Goal: Task Accomplishment & Management: Manage account settings

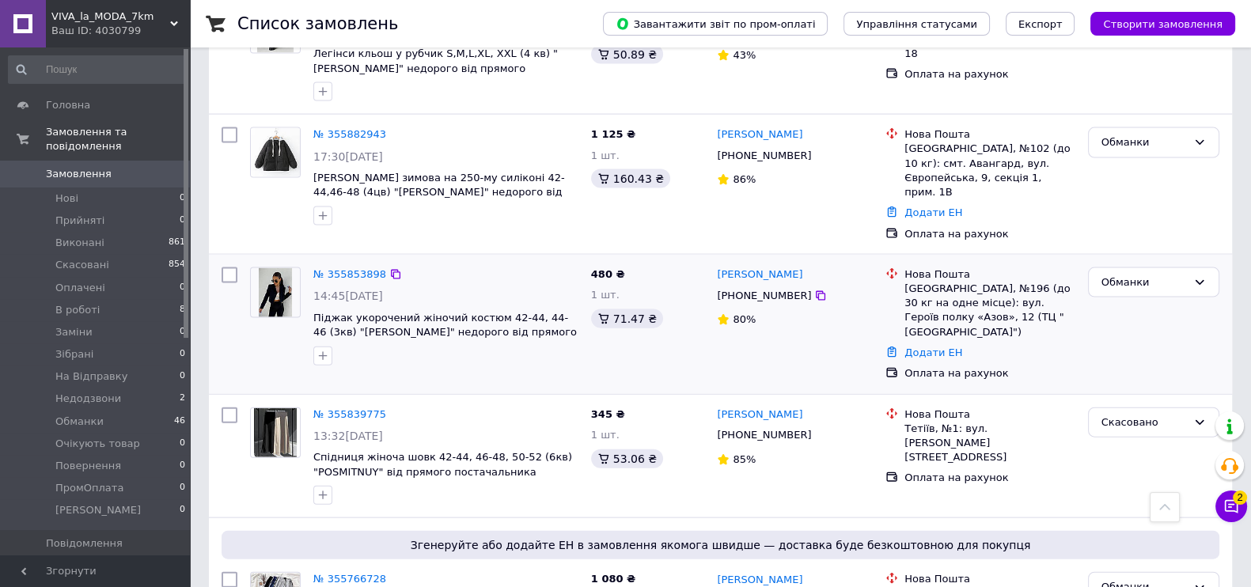
scroll to position [4352, 0]
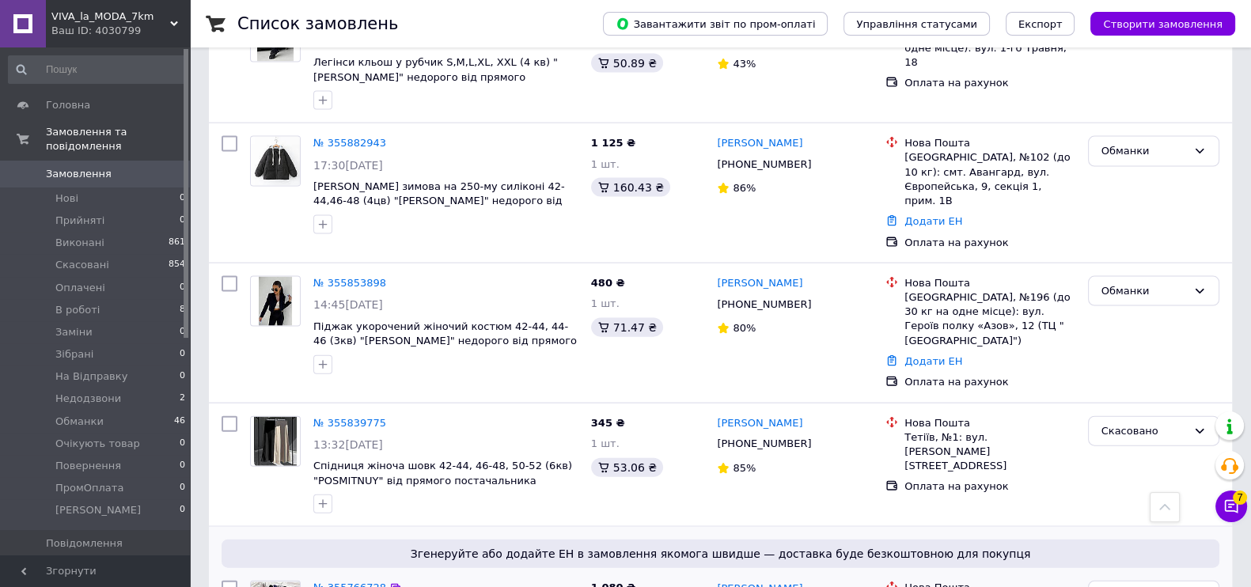
click at [322, 582] on link "№ 355766728" at bounding box center [349, 588] width 73 height 12
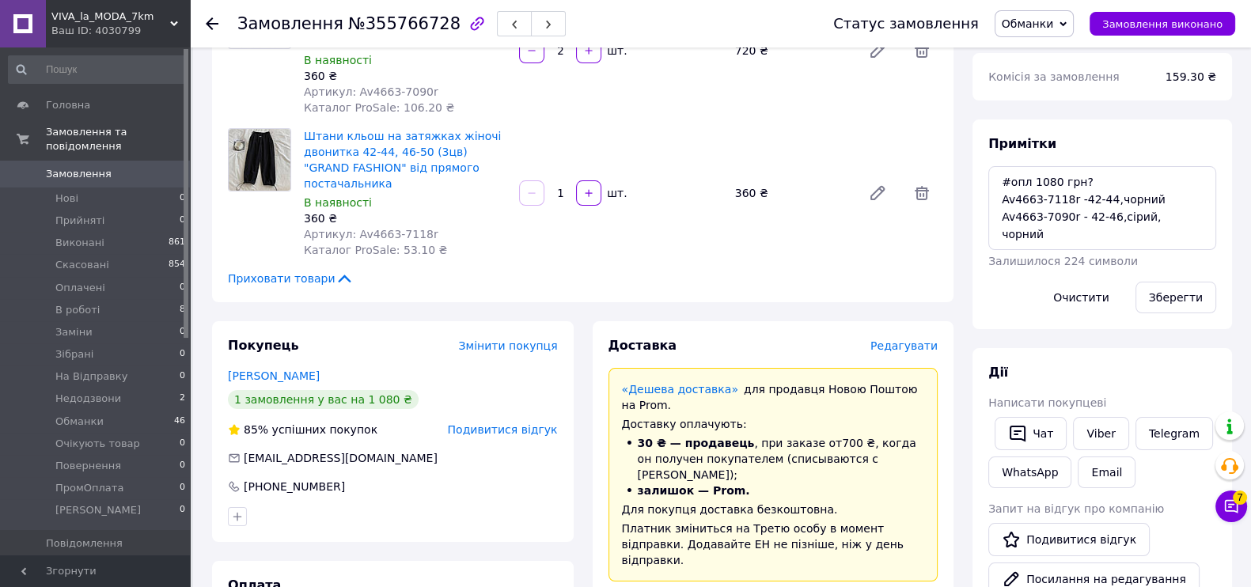
scroll to position [395, 0]
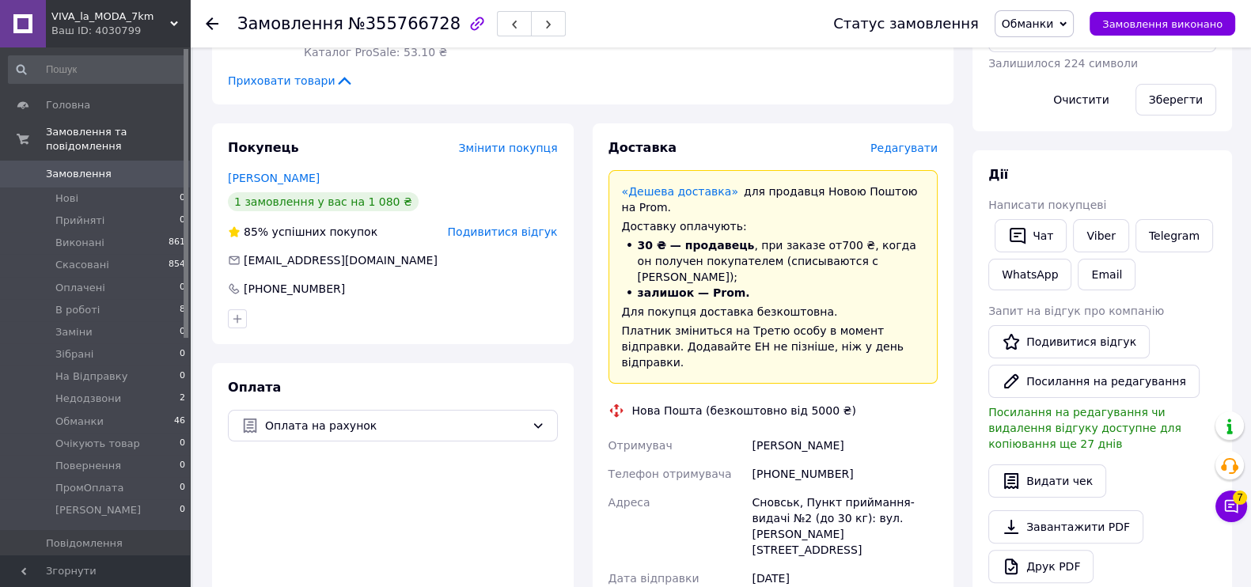
click at [794, 460] on div "[PHONE_NUMBER]" at bounding box center [845, 474] width 192 height 28
copy div "380674630188"
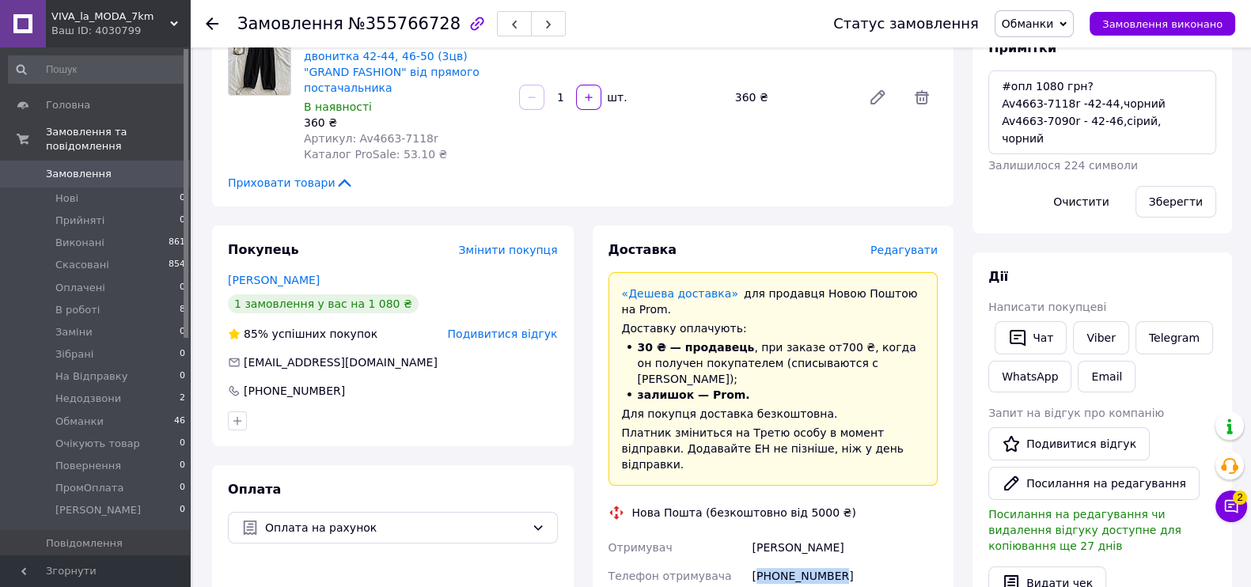
scroll to position [0, 0]
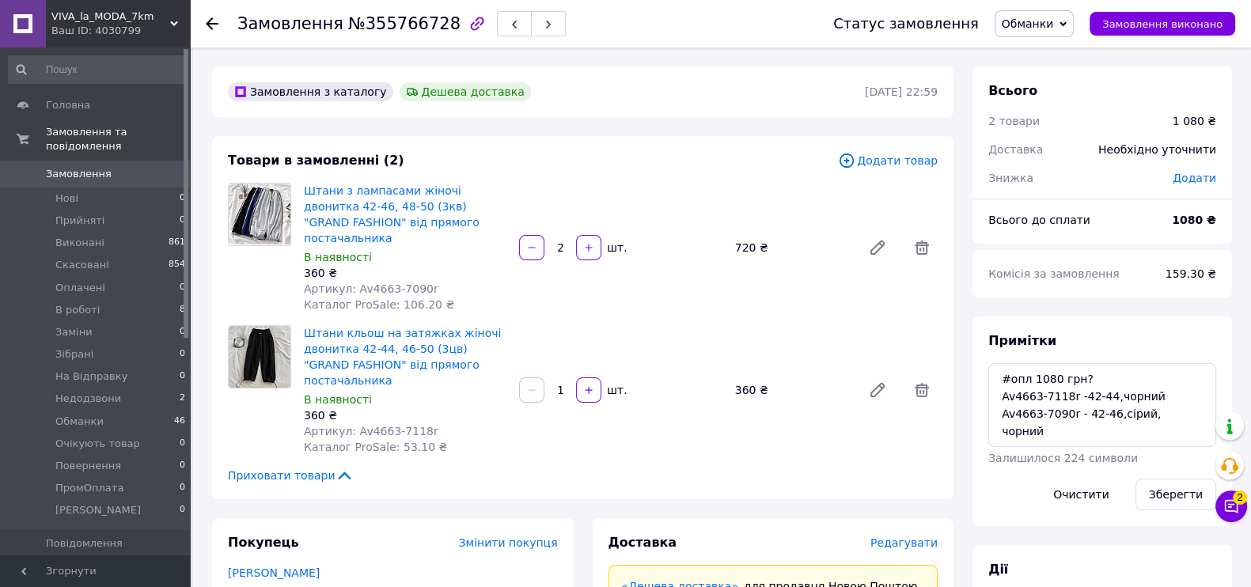
click at [112, 161] on link "Замовлення 0" at bounding box center [97, 174] width 195 height 27
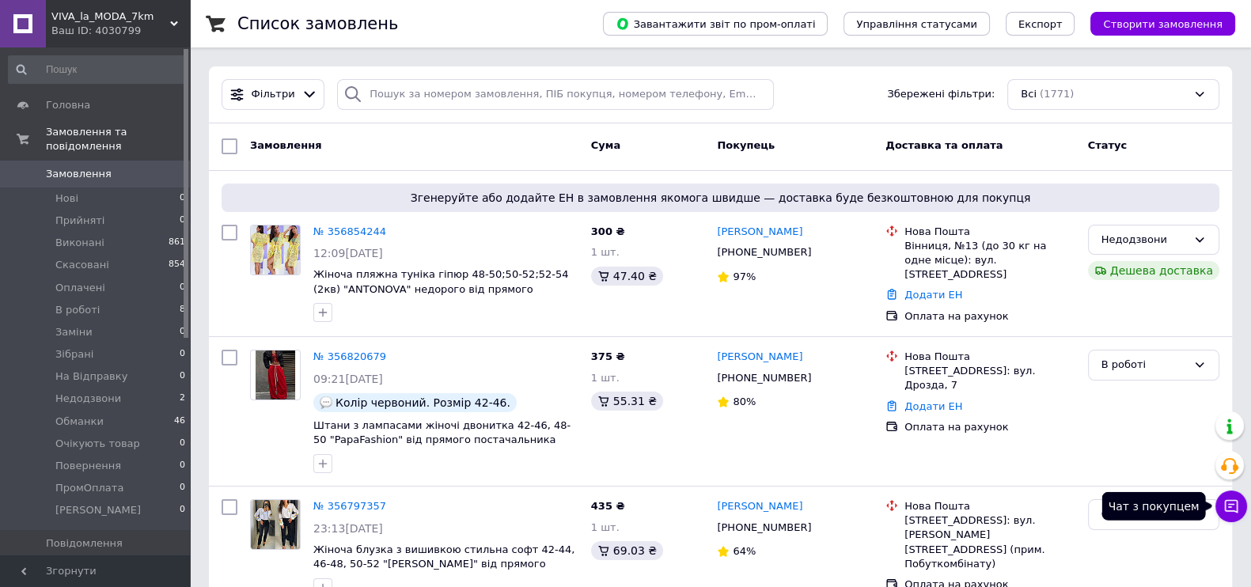
click at [1224, 499] on icon at bounding box center [1231, 506] width 16 height 16
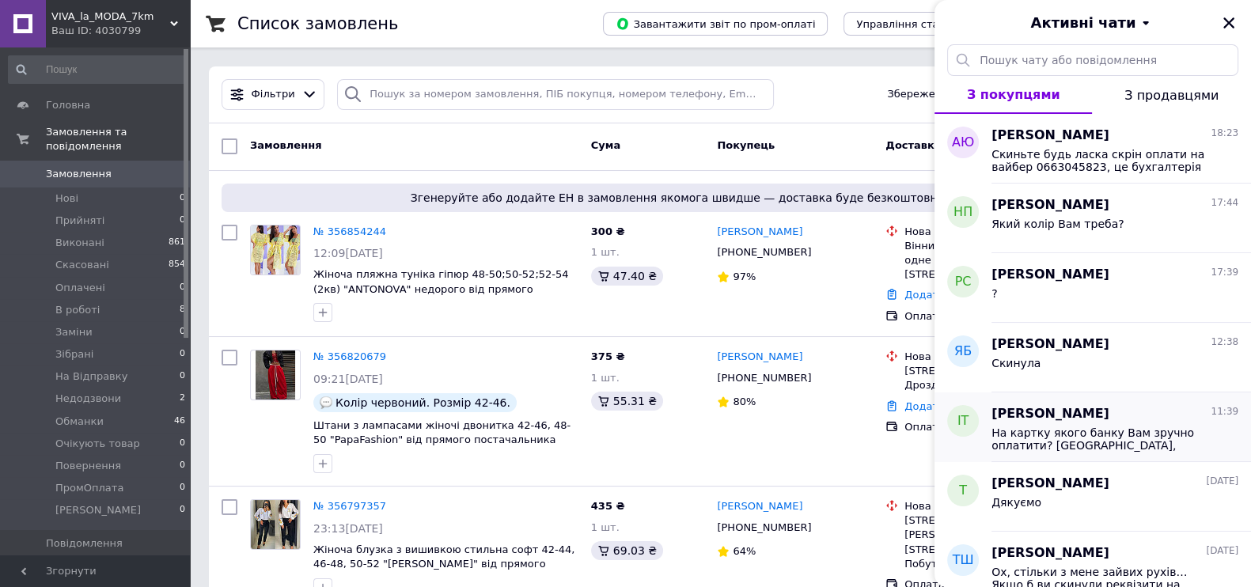
click at [1137, 423] on div "На картку якого банку Вам зручно оплатити? МоноБанк, ОщадБанк, ПриватБанк?" at bounding box center [1114, 437] width 247 height 28
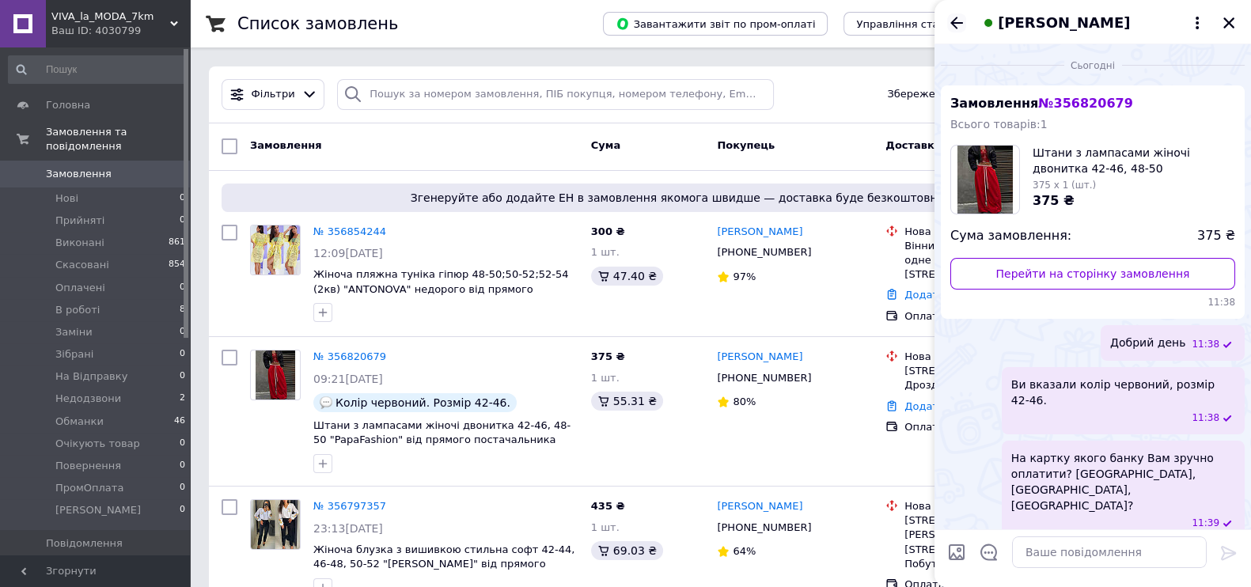
click at [953, 21] on icon "Назад" at bounding box center [956, 23] width 13 height 12
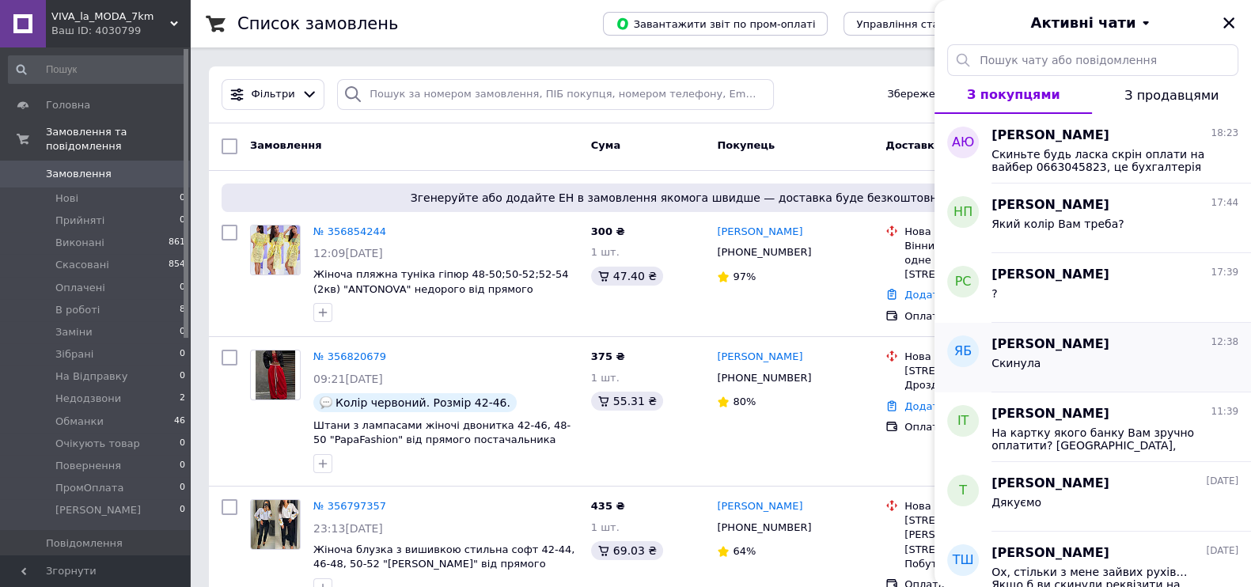
click at [1100, 377] on div "Скинула" at bounding box center [1114, 366] width 247 height 25
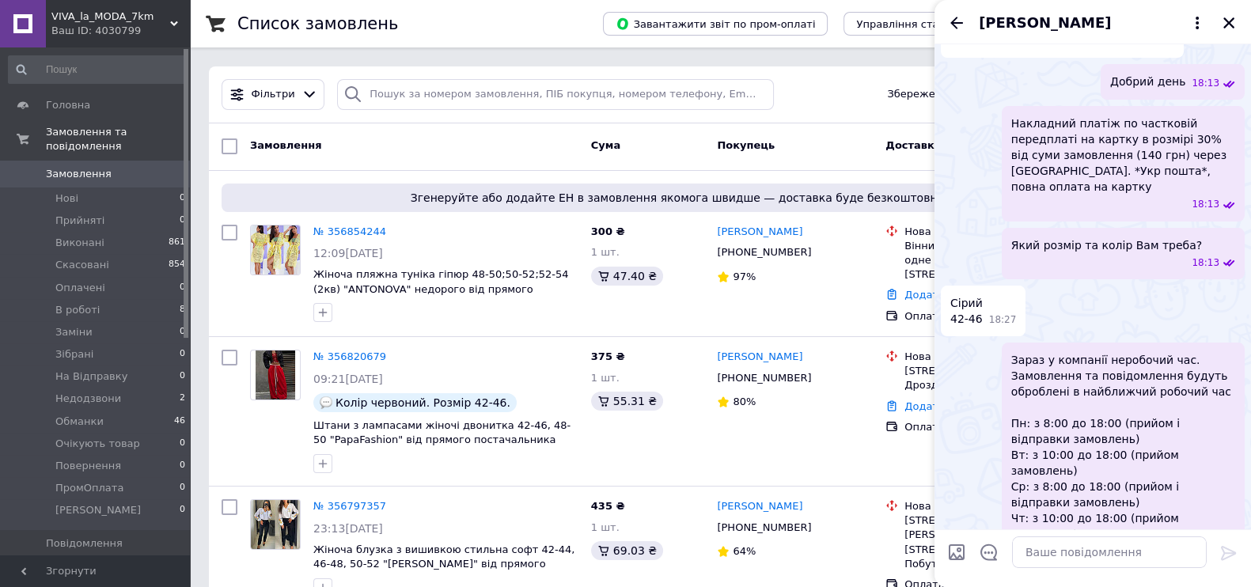
scroll to position [179, 0]
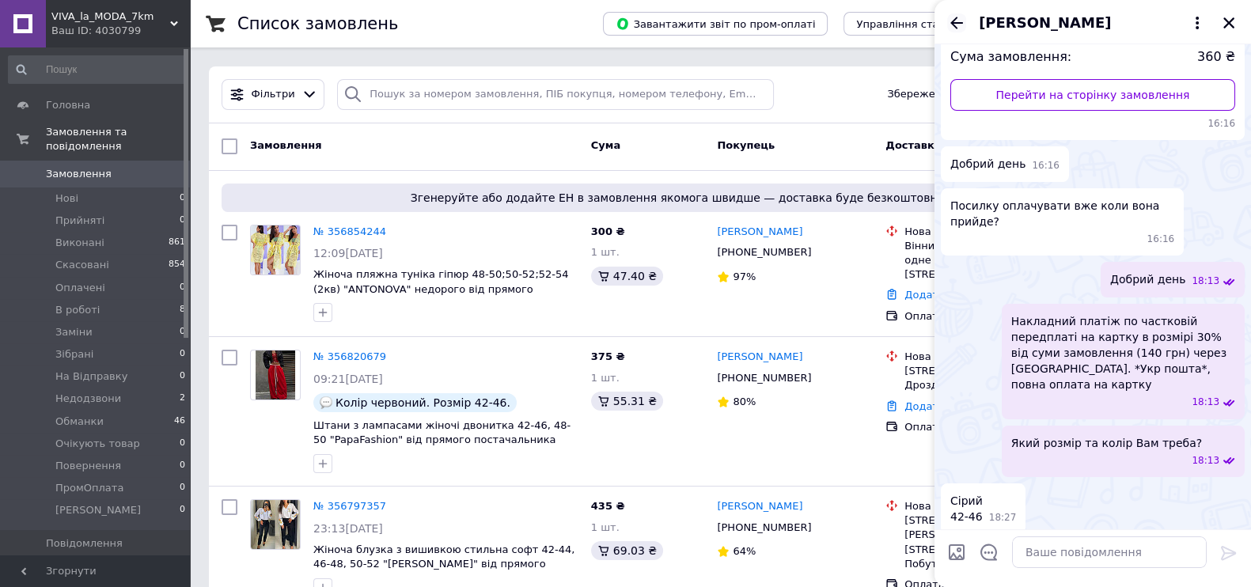
click at [961, 31] on icon "Назад" at bounding box center [956, 22] width 19 height 19
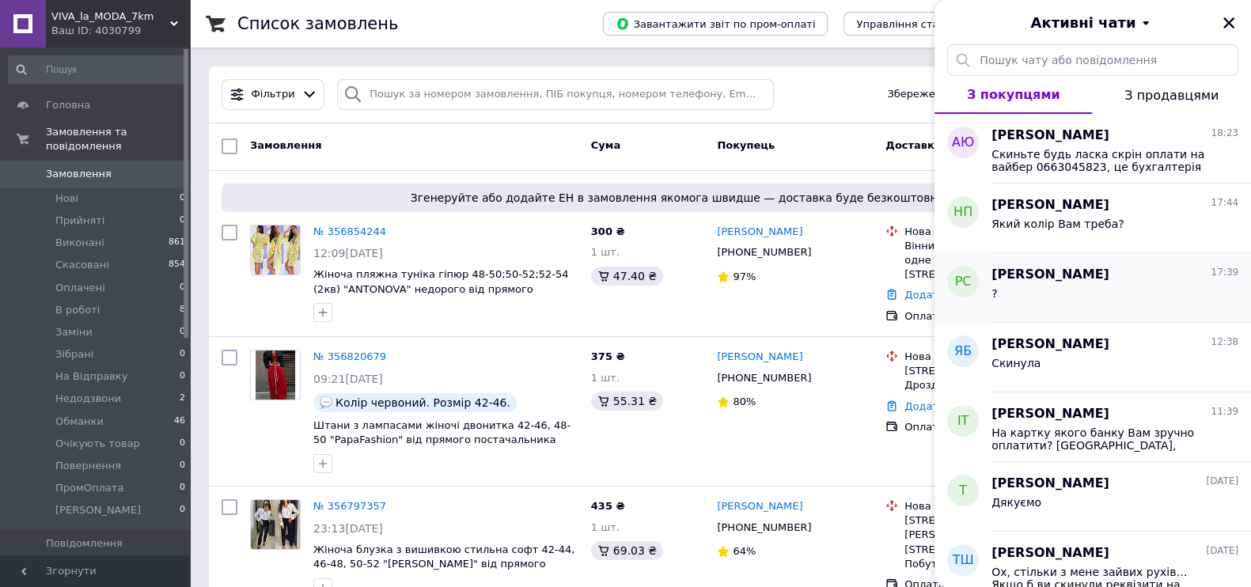
click at [1063, 286] on div "?" at bounding box center [1114, 296] width 247 height 25
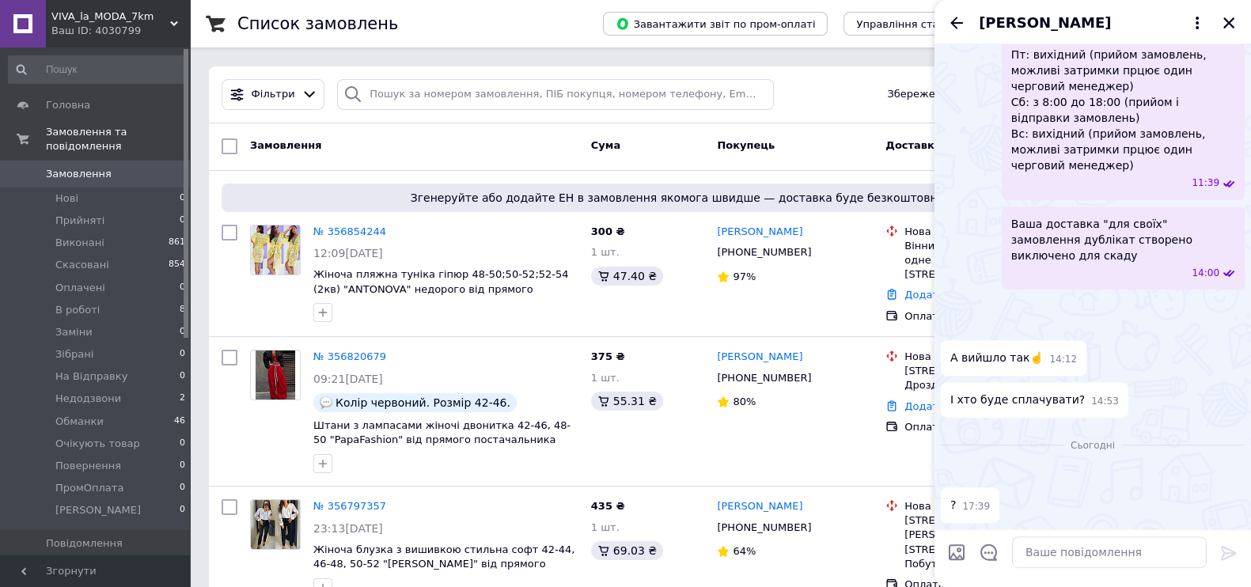
scroll to position [1376, 0]
click at [958, 15] on icon "Назад" at bounding box center [956, 22] width 19 height 19
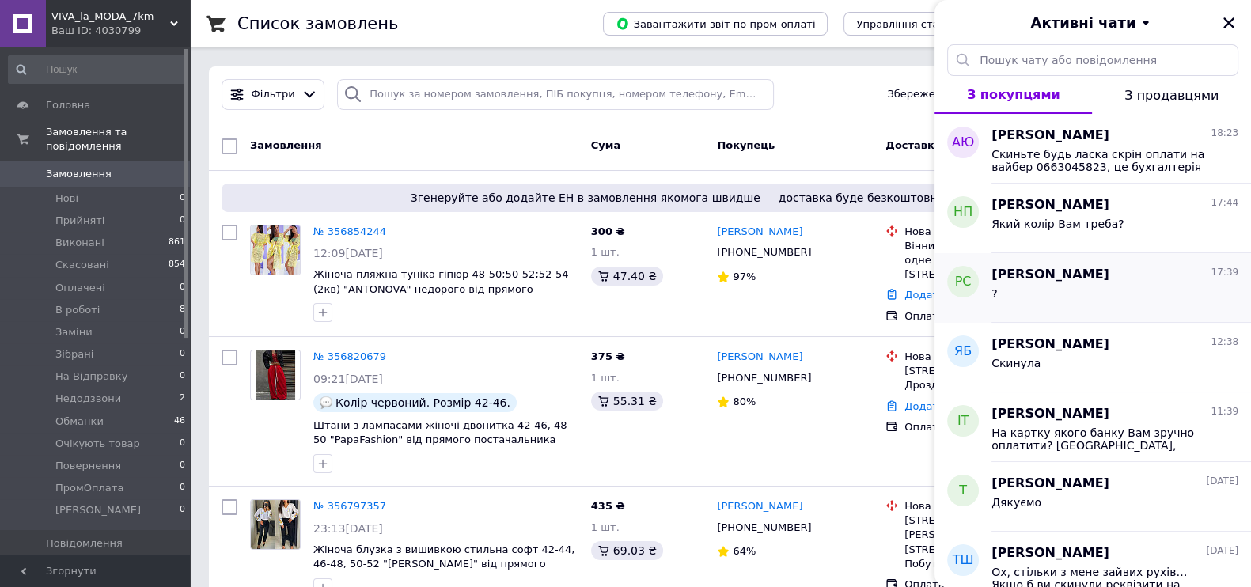
click at [1063, 275] on span "Роман Силенко" at bounding box center [1050, 275] width 118 height 18
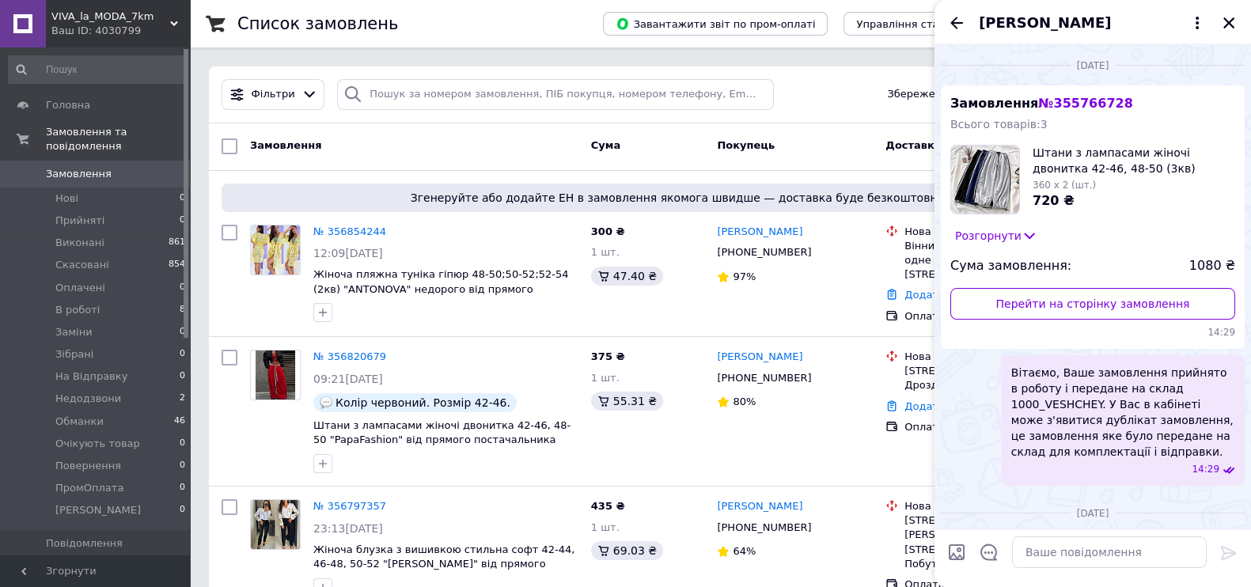
scroll to position [1278, 0]
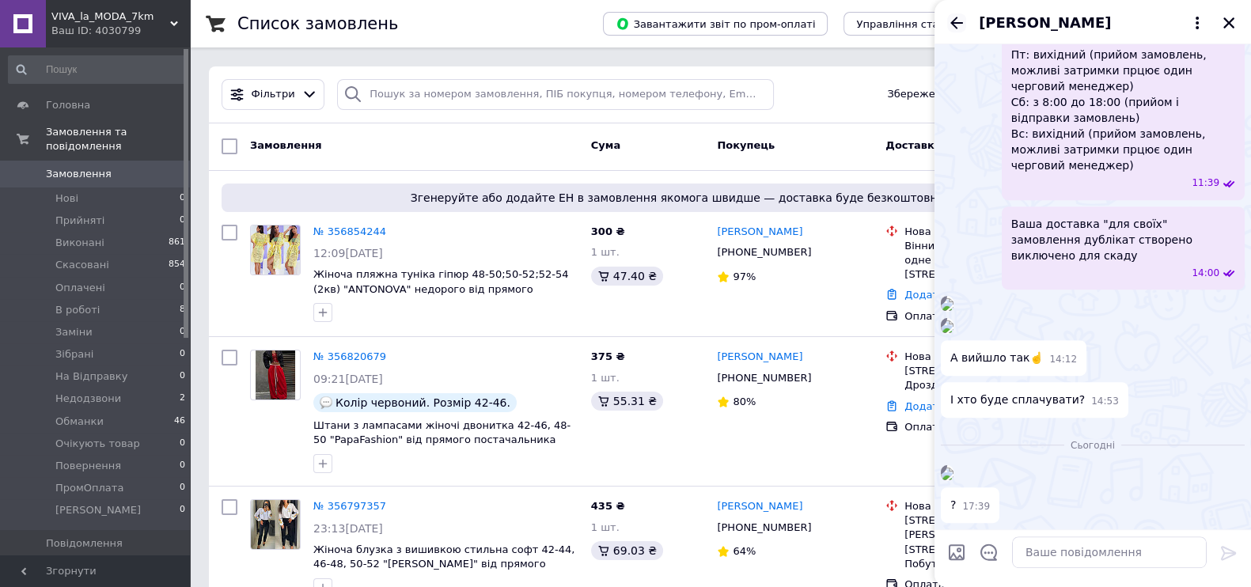
click at [957, 26] on icon "Назад" at bounding box center [956, 22] width 19 height 19
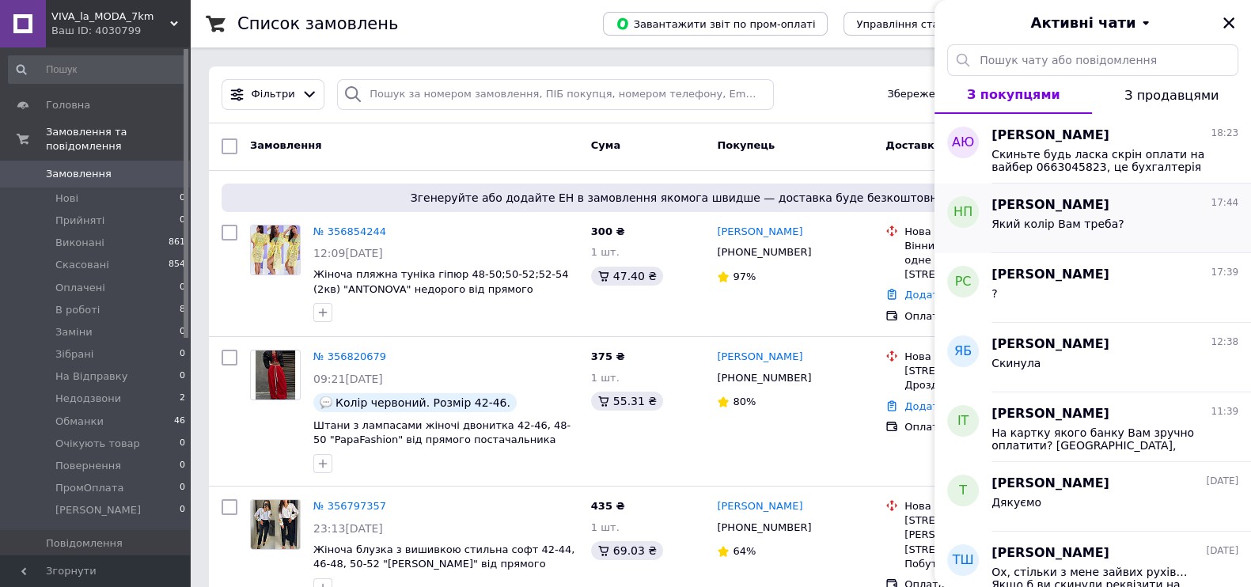
click at [1075, 224] on span "Який колір Вам треба?" at bounding box center [1057, 224] width 133 height 13
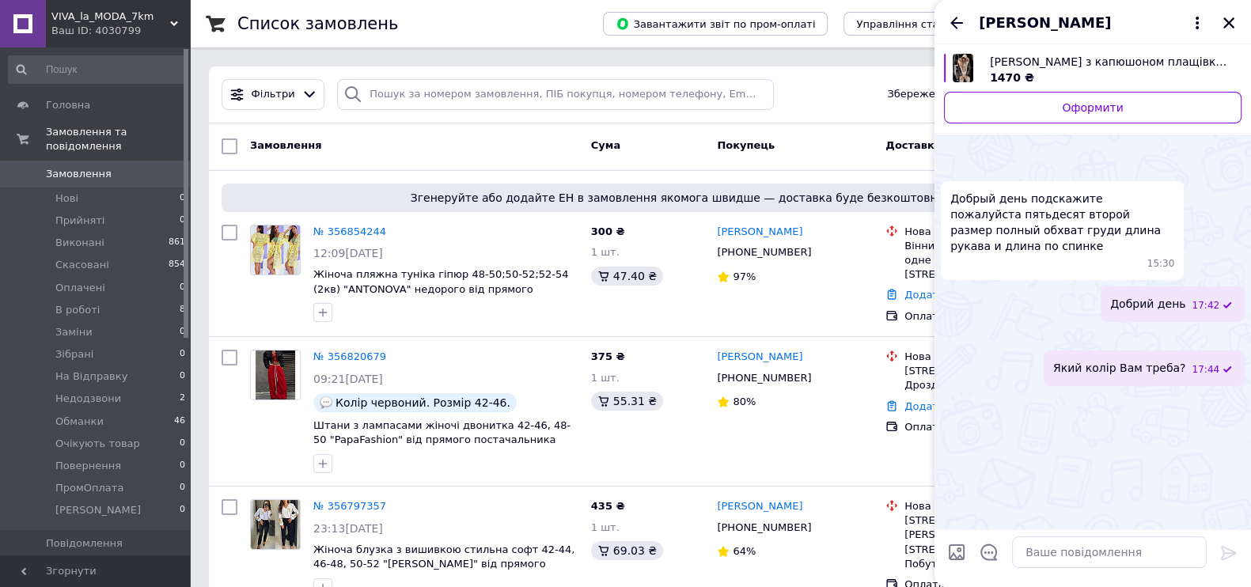
scroll to position [44, 0]
click at [1086, 548] on textarea at bounding box center [1109, 552] width 195 height 32
paste textarea "Напишіть будь-ласка куди відправляти і хто буде отримувати посилку?"
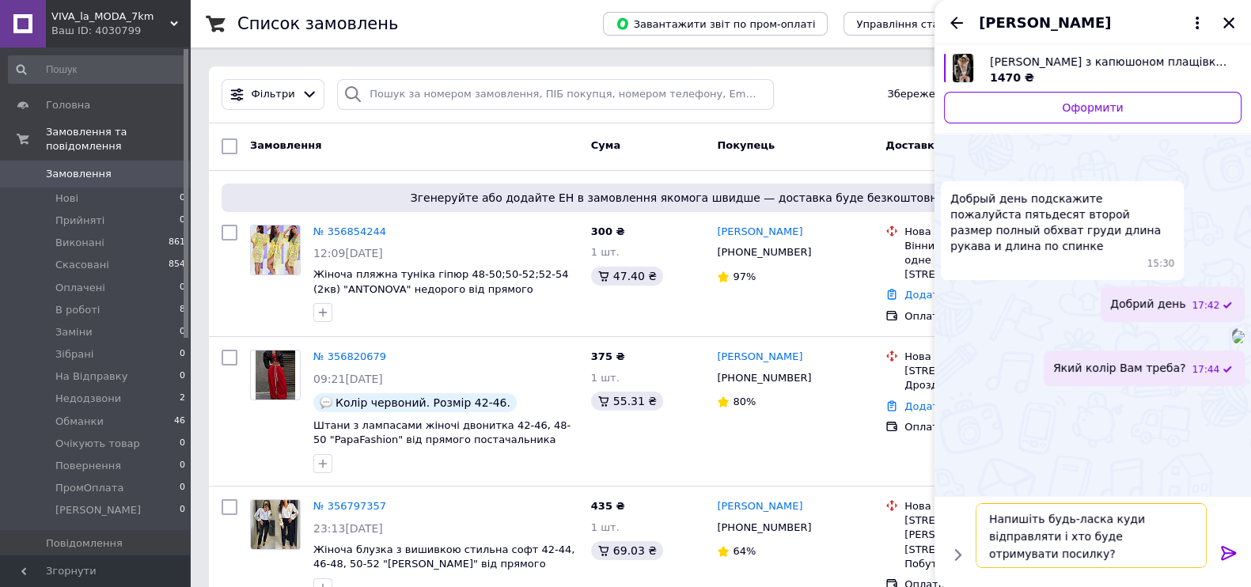
scroll to position [1, 0]
type textarea "Напишіть будь-ласка куди відправляти і хто буде отримувати посилку?"
click at [1234, 549] on icon at bounding box center [1228, 553] width 19 height 19
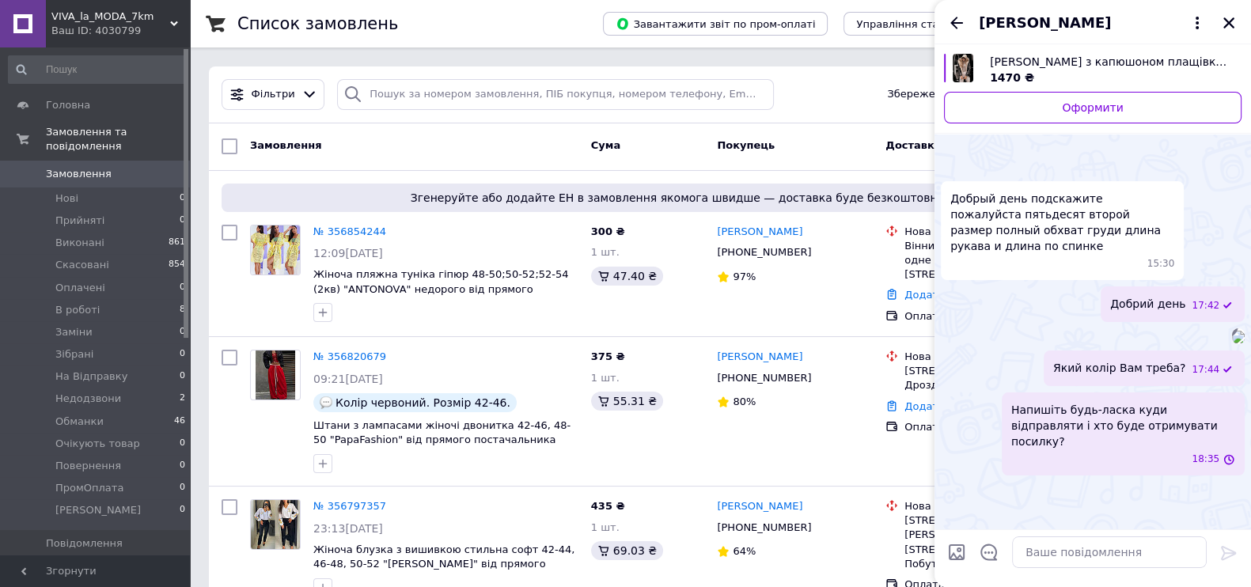
scroll to position [118, 0]
click at [953, 26] on icon "Назад" at bounding box center [956, 22] width 19 height 19
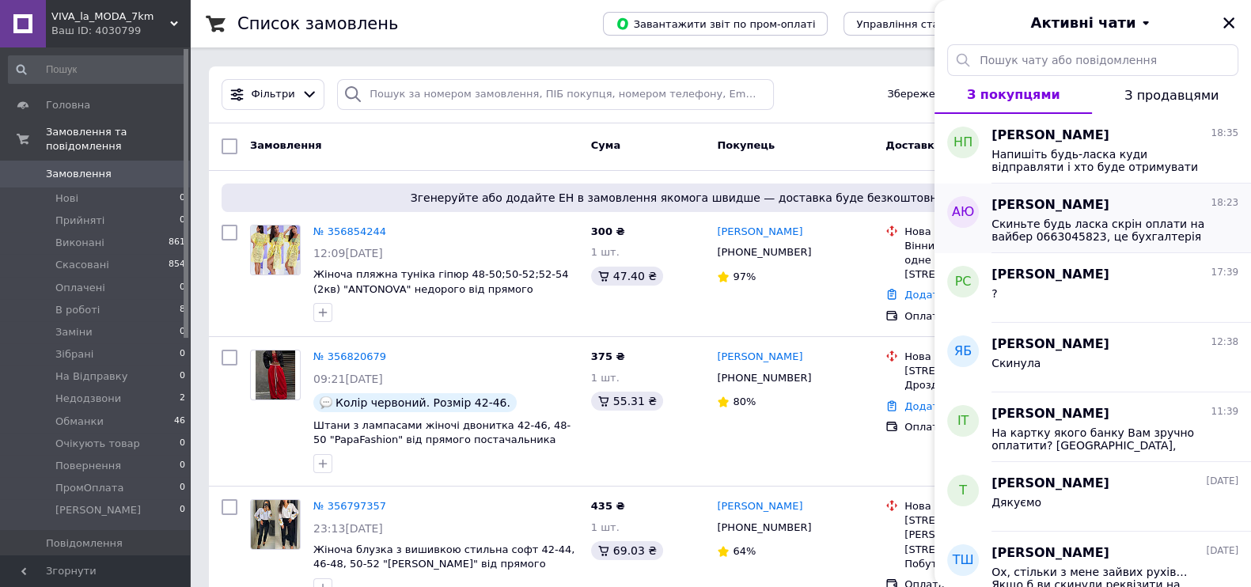
click at [1094, 227] on span "Скиньте будь ласка скрін оплати на вайбер 0663045823, це бухгалтерія" at bounding box center [1103, 230] width 225 height 25
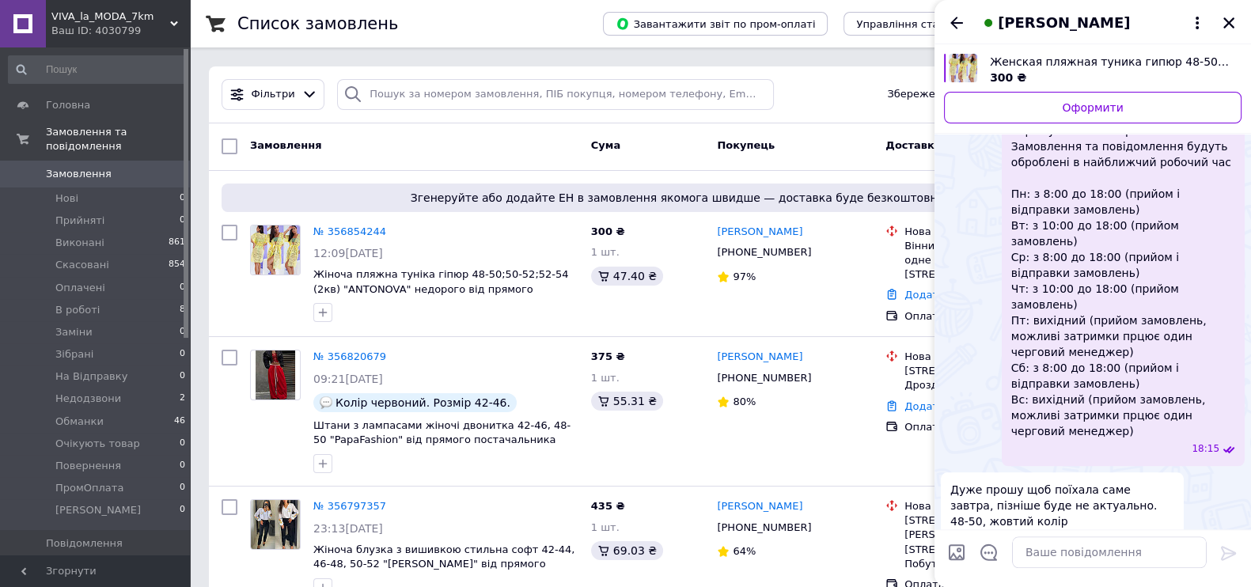
scroll to position [2015, 0]
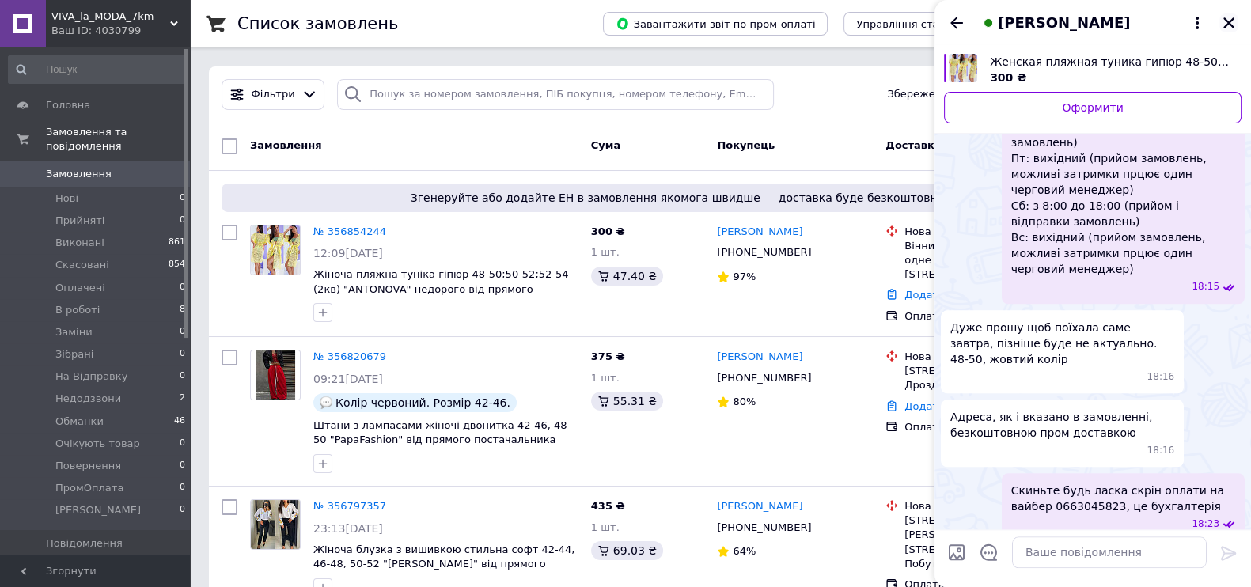
click at [1226, 25] on icon "Закрити" at bounding box center [1228, 22] width 11 height 11
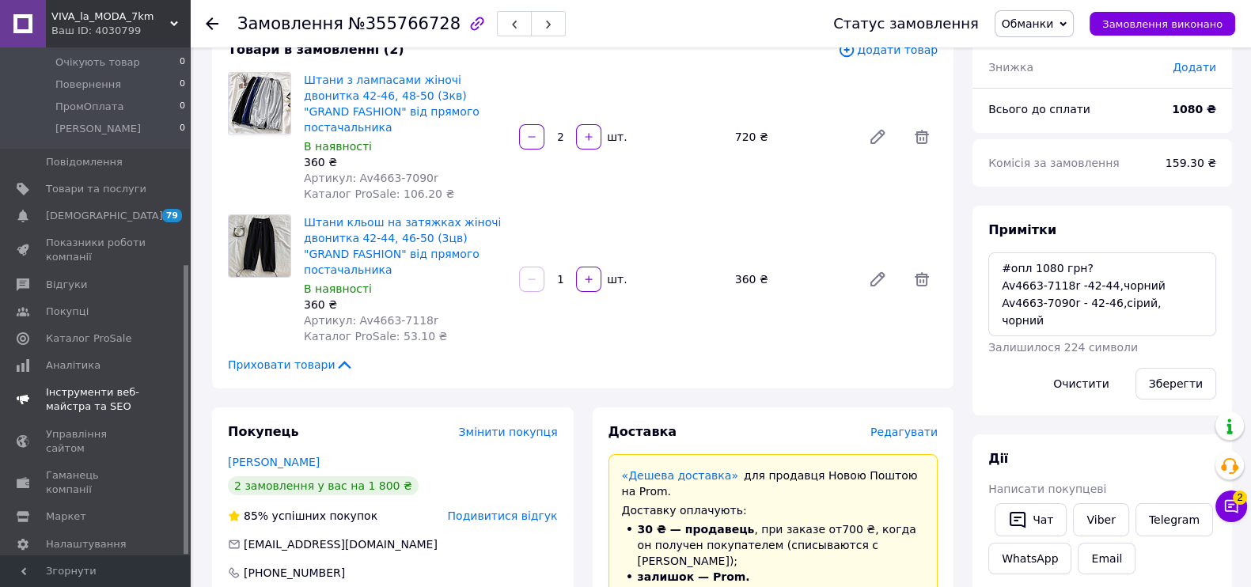
scroll to position [197, 0]
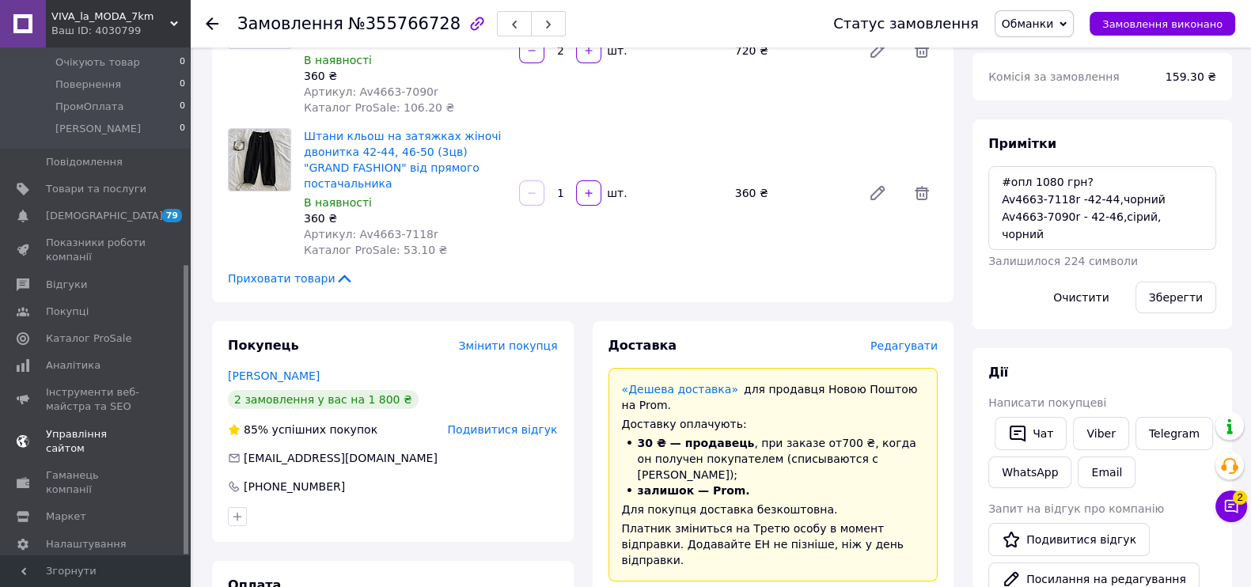
click at [71, 427] on span "Управління сайтом" at bounding box center [96, 441] width 100 height 28
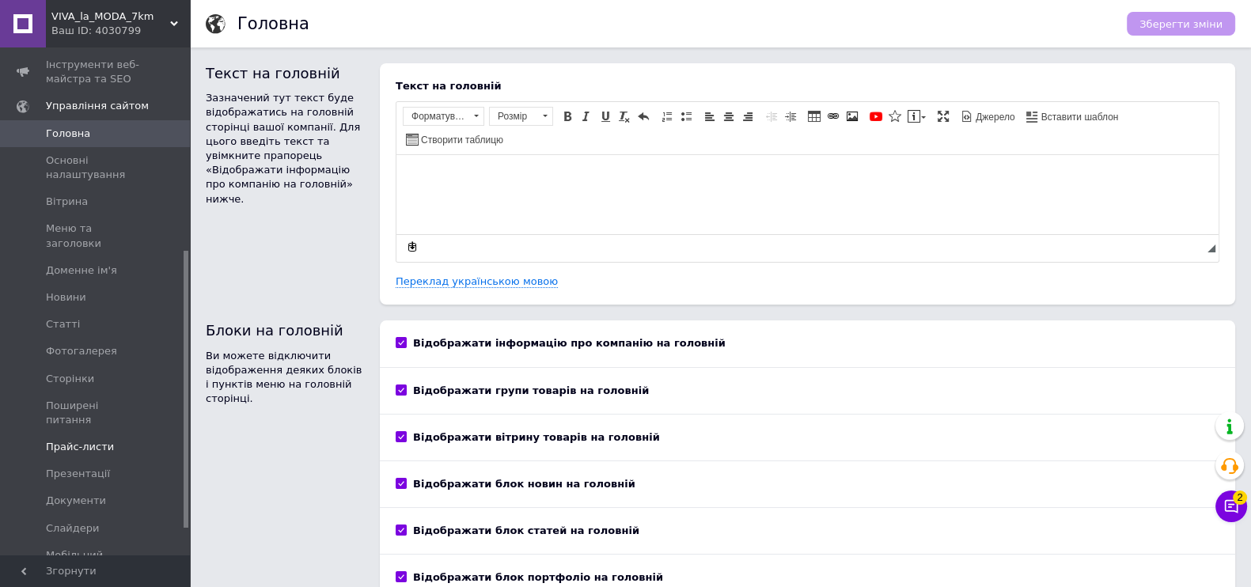
scroll to position [222, 0]
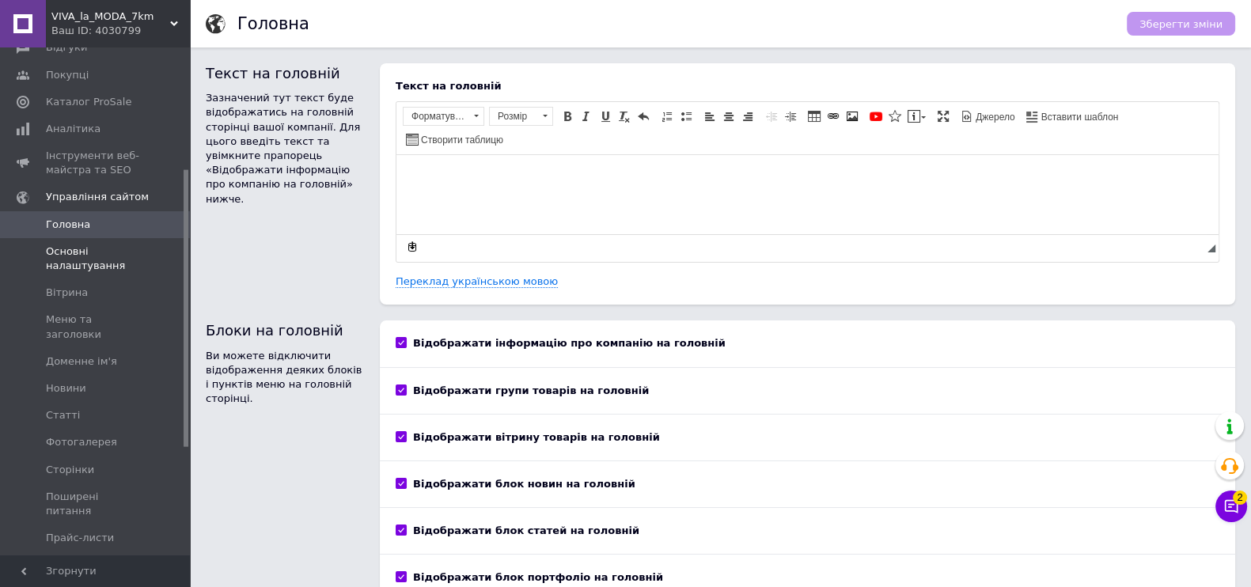
click at [66, 254] on span "Основні налаштування" at bounding box center [96, 258] width 100 height 28
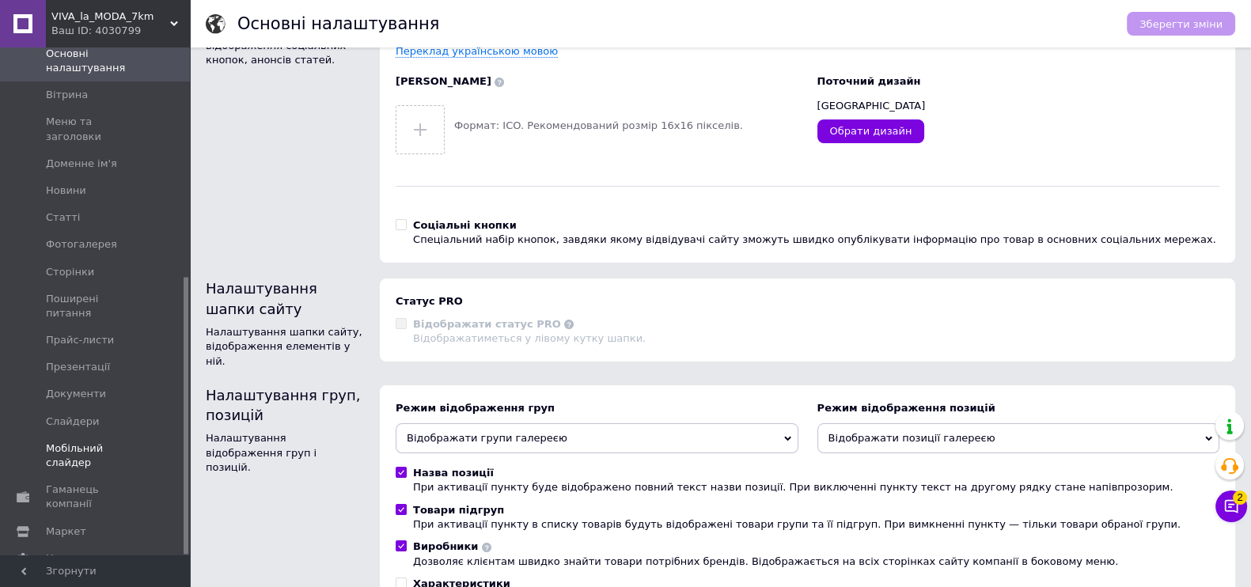
scroll to position [197, 0]
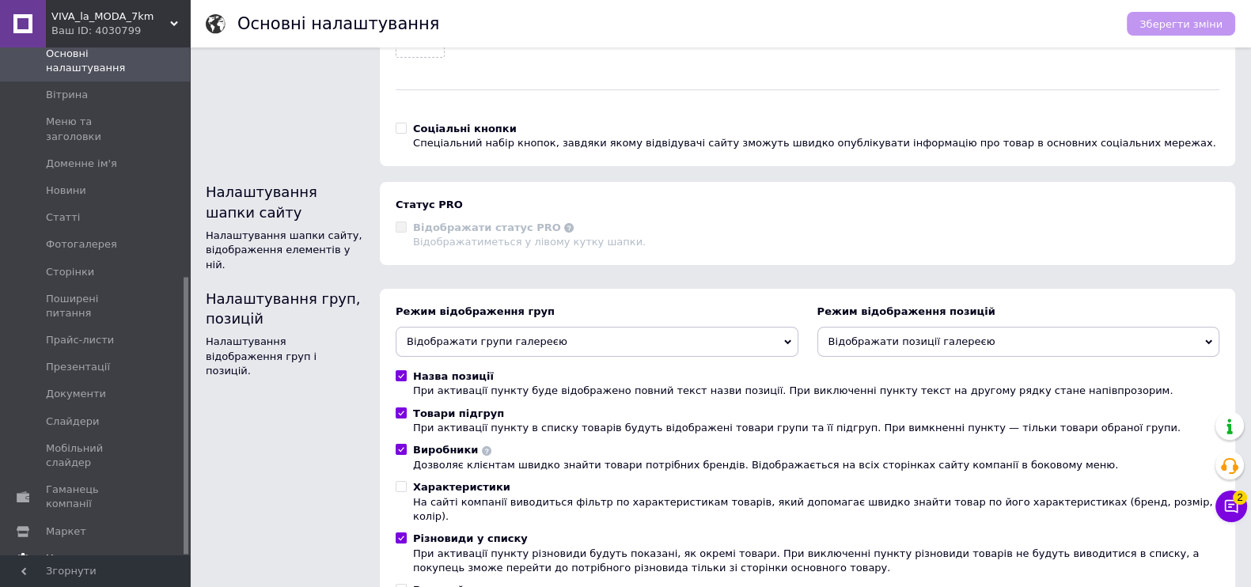
click at [81, 545] on link "Налаштування" at bounding box center [97, 558] width 195 height 27
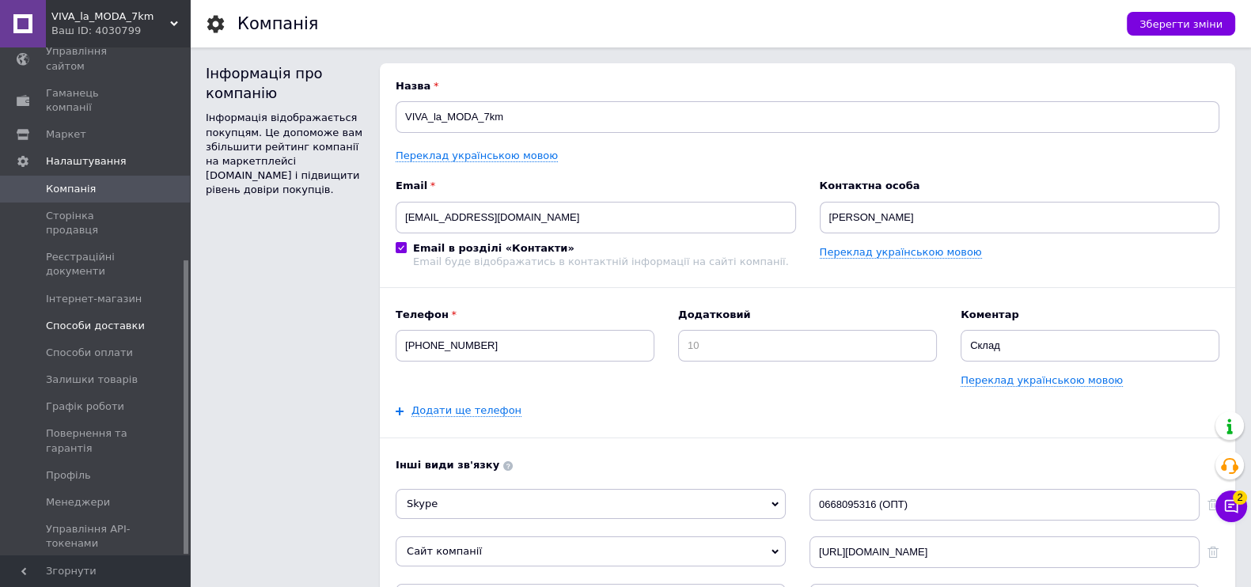
click at [93, 319] on span "Способи доставки" at bounding box center [95, 326] width 99 height 14
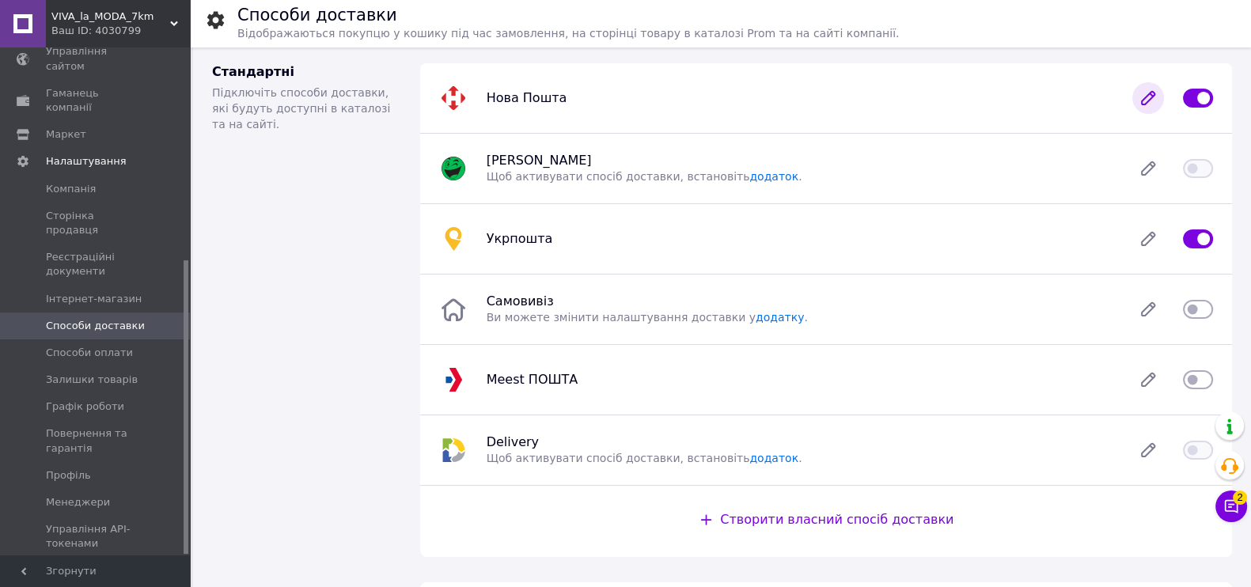
click at [1159, 97] on icon at bounding box center [1148, 98] width 32 height 32
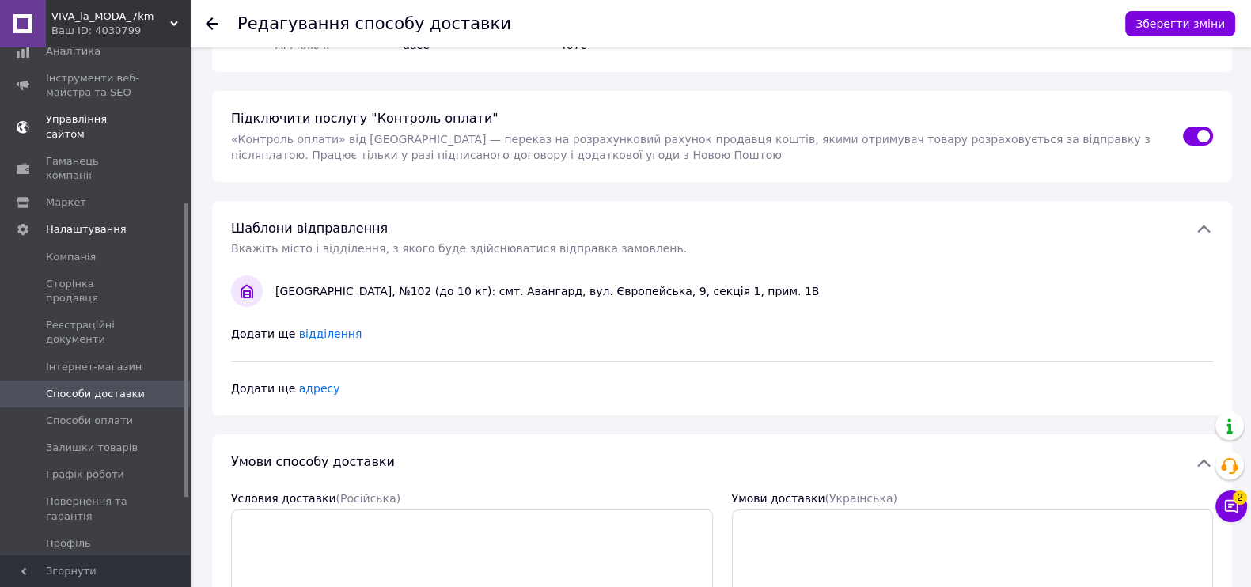
scroll to position [268, 0]
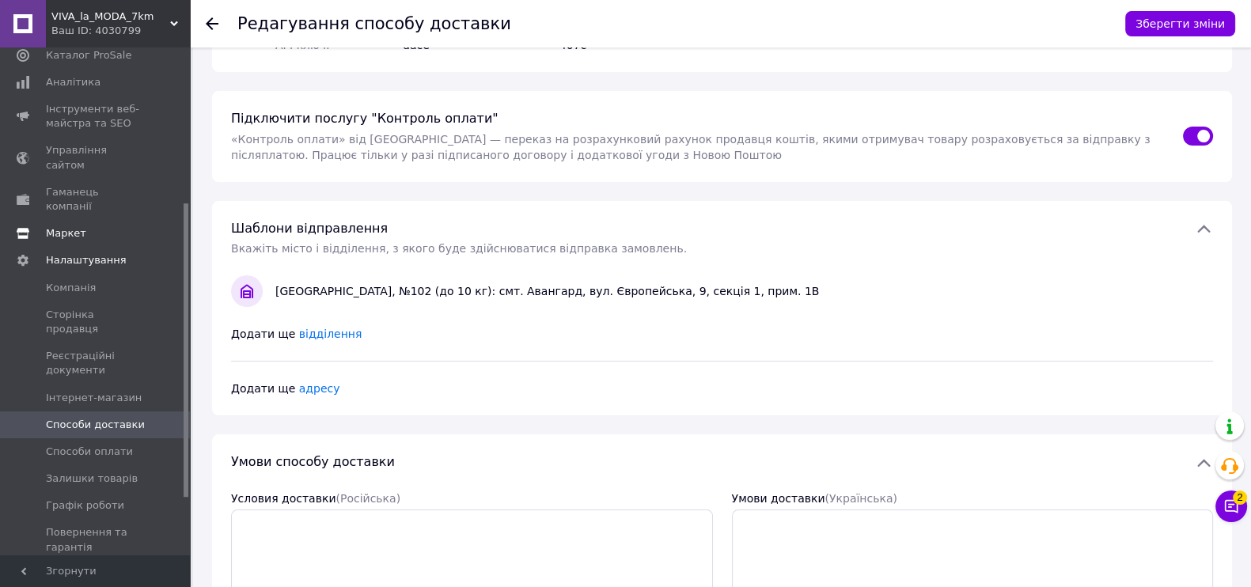
click at [63, 226] on span "Маркет" at bounding box center [66, 233] width 40 height 14
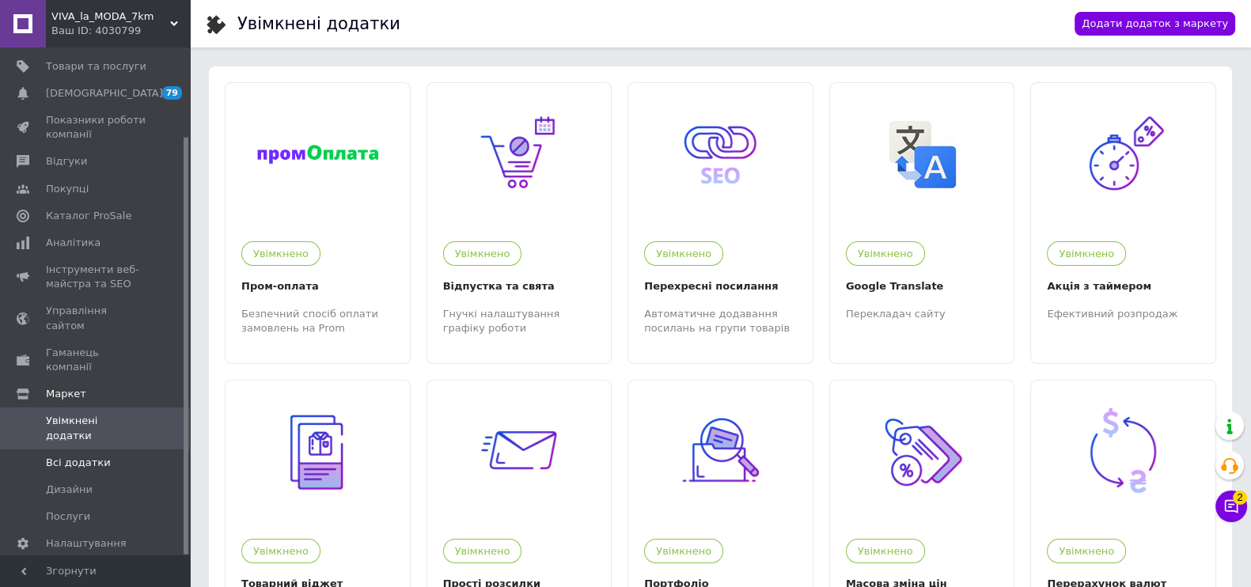
click at [119, 456] on span "Всі додатки" at bounding box center [96, 463] width 100 height 14
click at [73, 313] on span "Управління сайтом" at bounding box center [96, 318] width 100 height 28
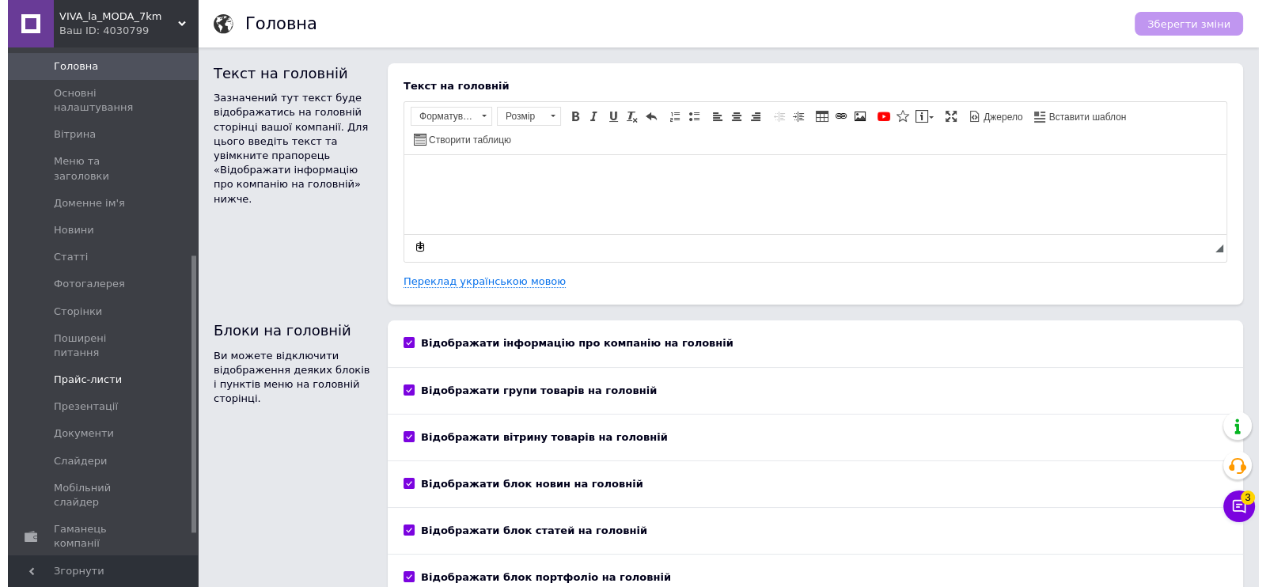
scroll to position [419, 0]
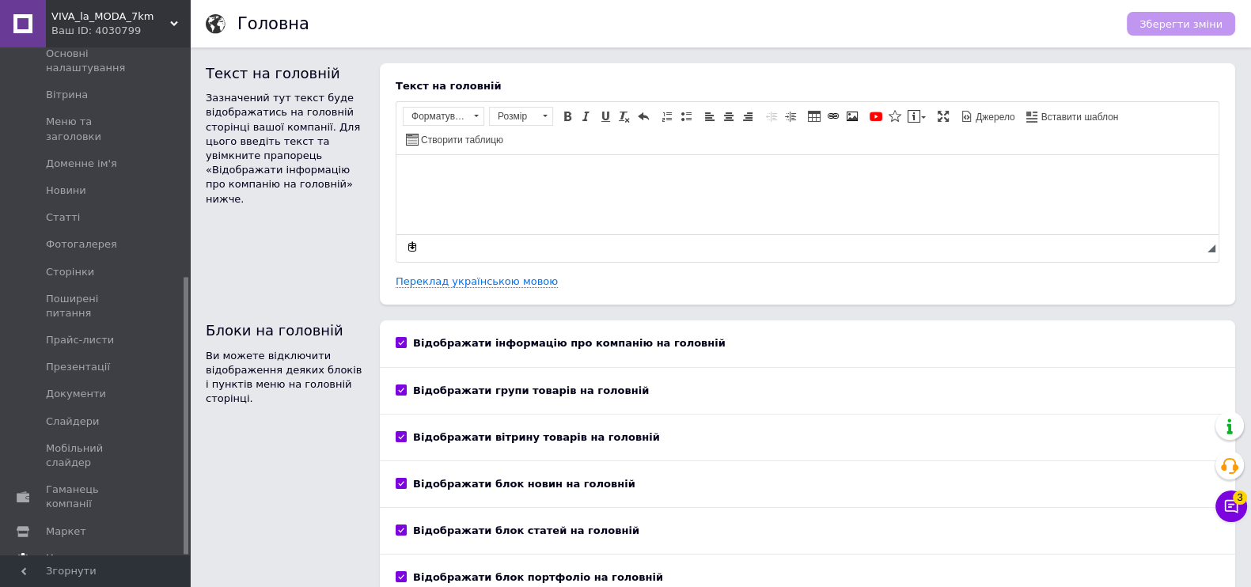
click at [82, 551] on span "Налаштування" at bounding box center [86, 558] width 81 height 14
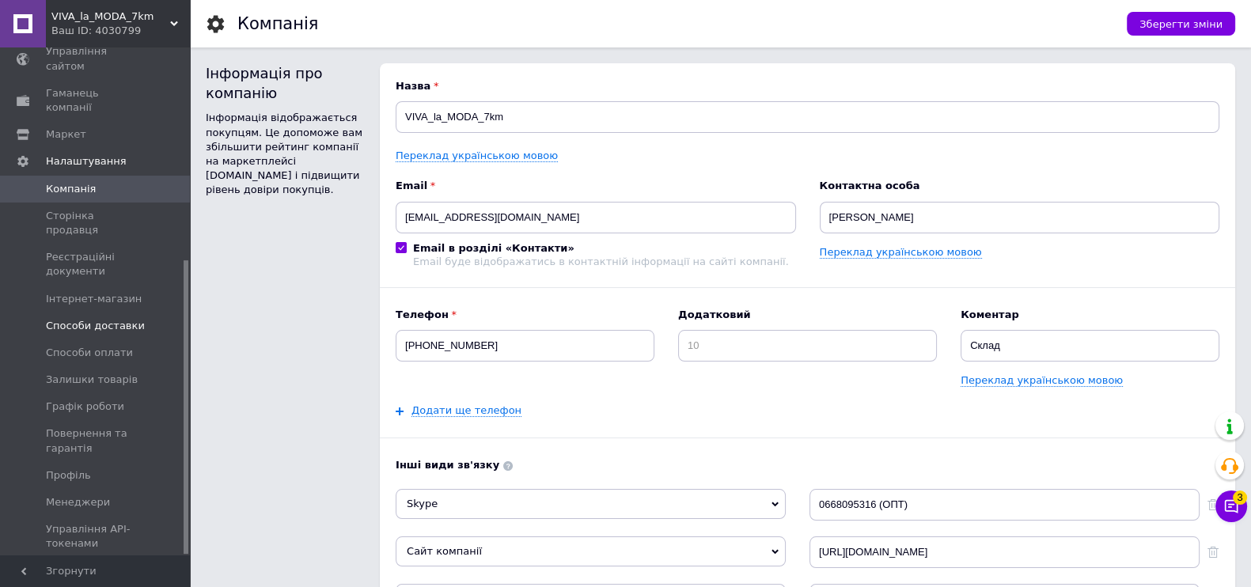
click at [91, 319] on span "Способи доставки" at bounding box center [95, 326] width 99 height 14
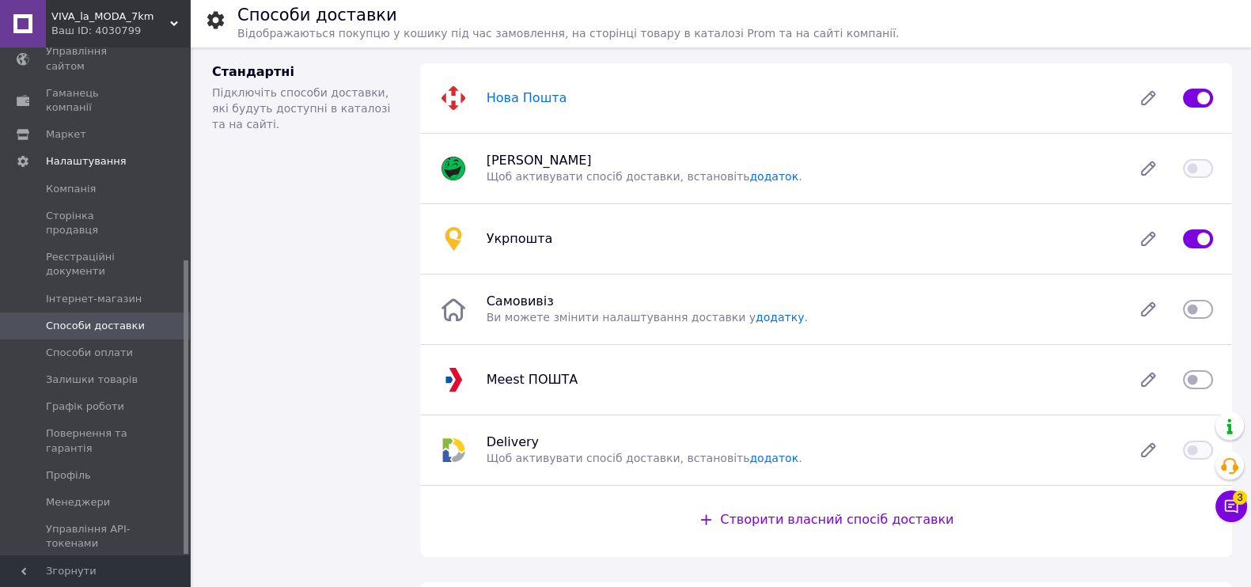
click at [545, 102] on span "Нова Пошта" at bounding box center [527, 97] width 81 height 15
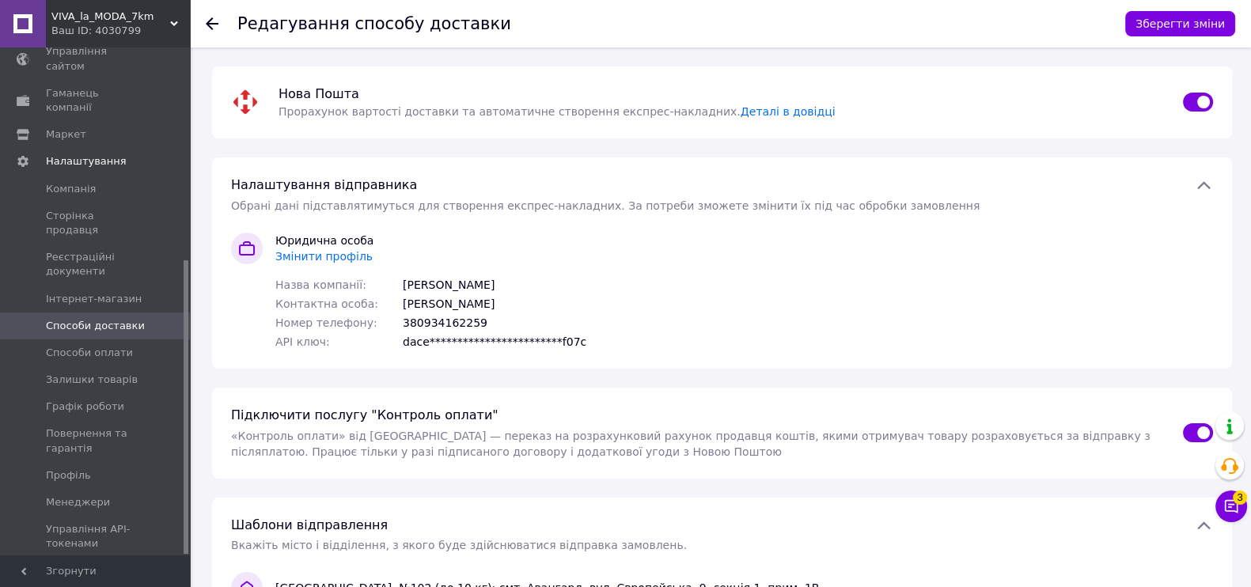
click at [443, 301] on div "[PERSON_NAME]" at bounding box center [449, 304] width 92 height 16
click at [1200, 189] on icon at bounding box center [1203, 185] width 19 height 19
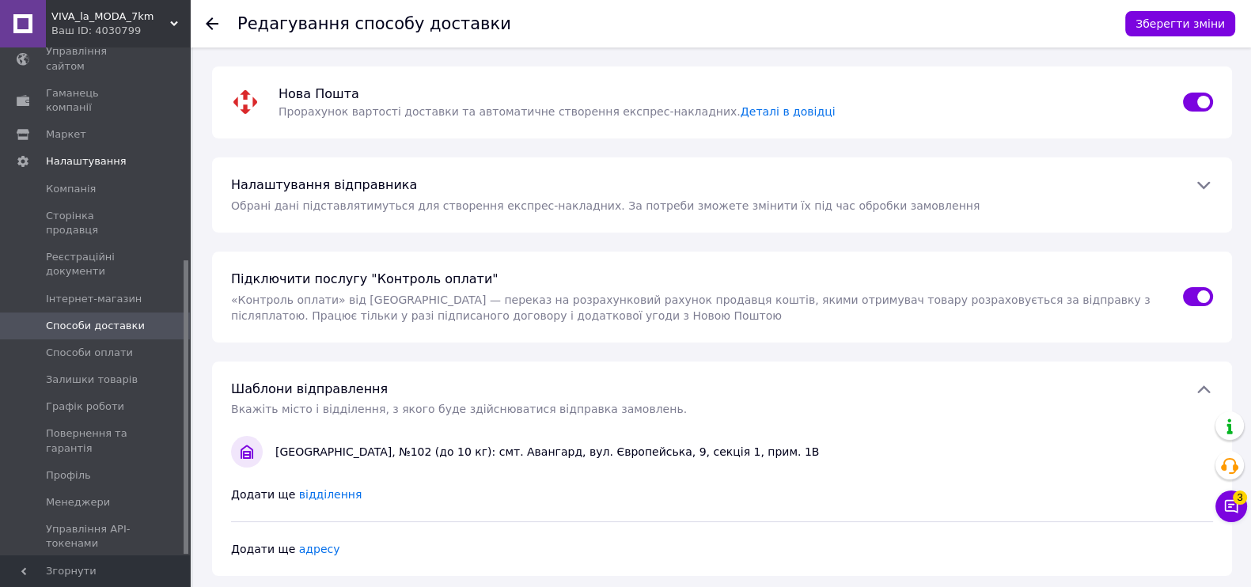
click at [1200, 189] on icon at bounding box center [1203, 185] width 19 height 19
